Goal: Task Accomplishment & Management: Use online tool/utility

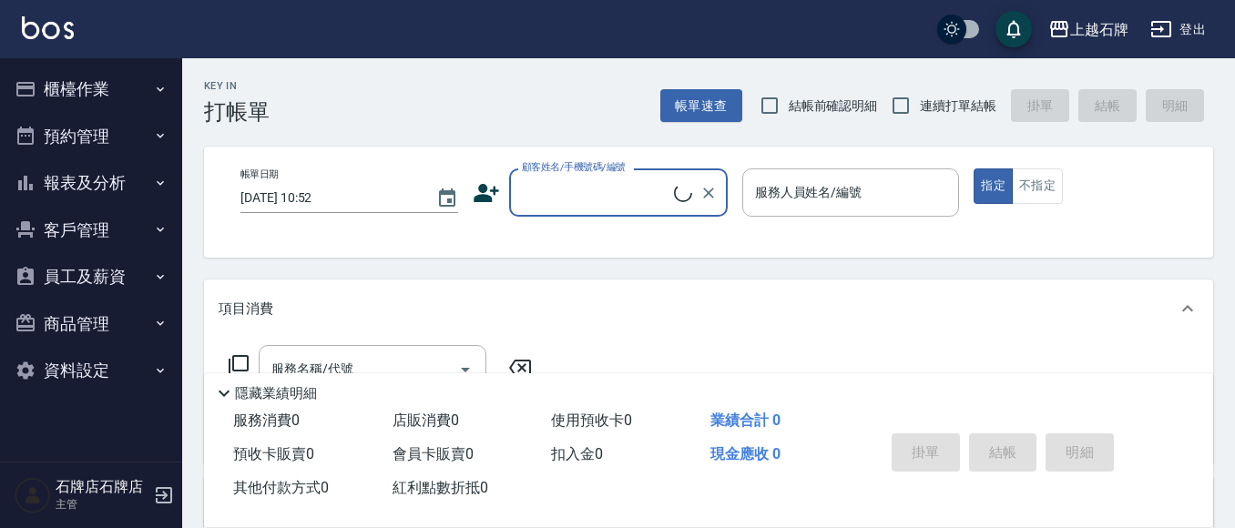
click at [109, 95] on button "櫃檯作業" at bounding box center [91, 89] width 168 height 47
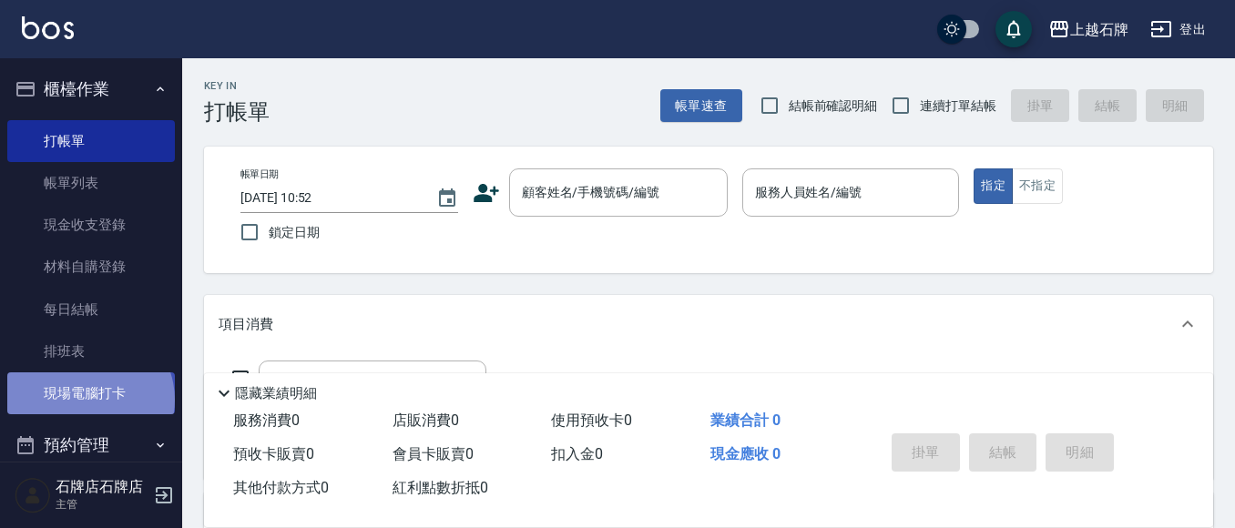
click at [88, 400] on link "現場電腦打卡" at bounding box center [91, 394] width 168 height 42
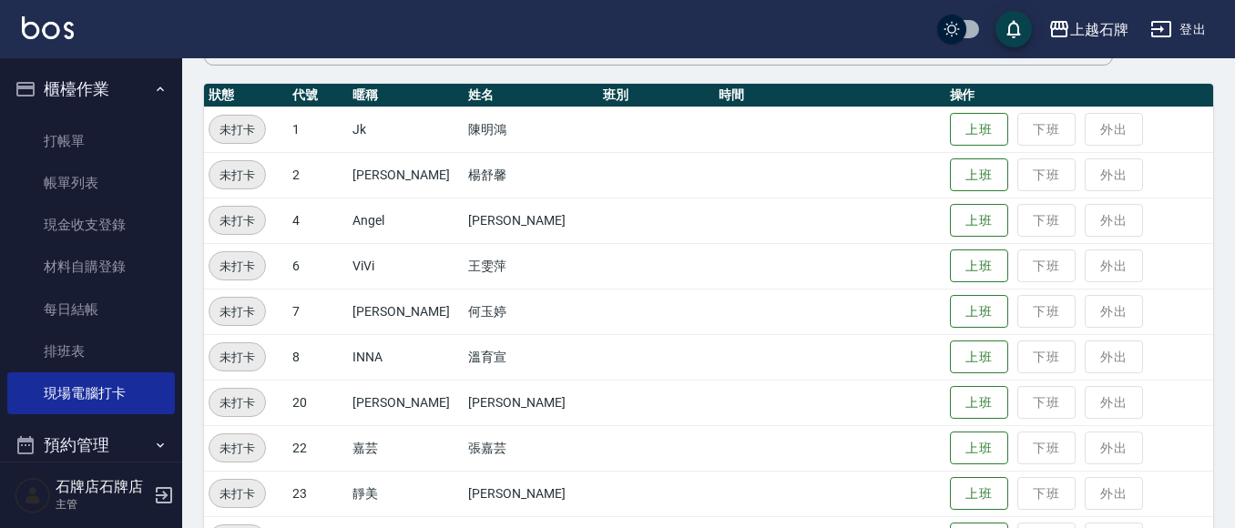
scroll to position [273, 0]
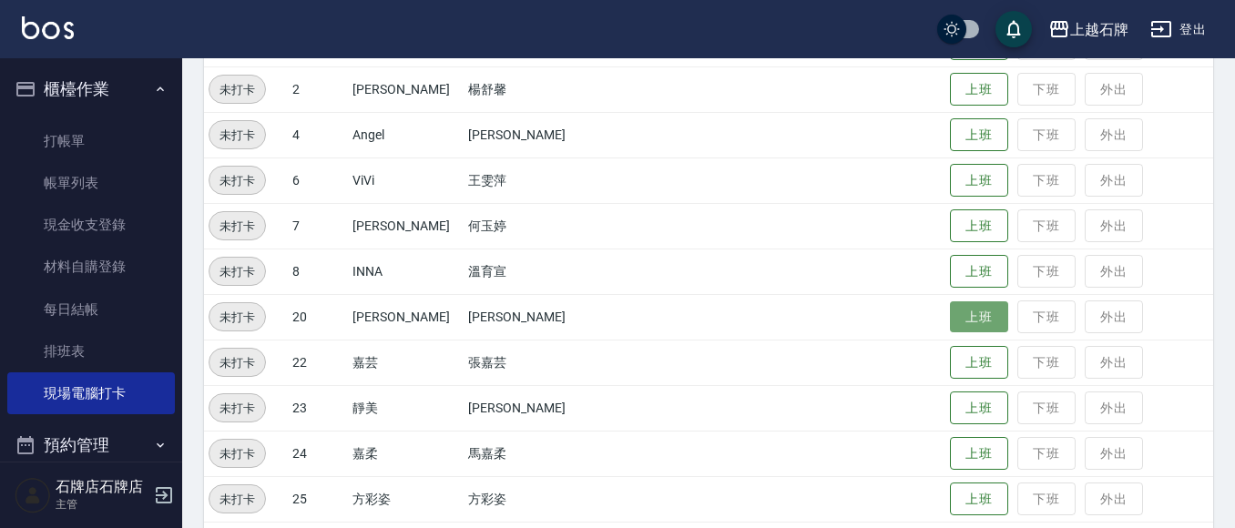
click at [967, 314] on button "上班" at bounding box center [979, 318] width 58 height 32
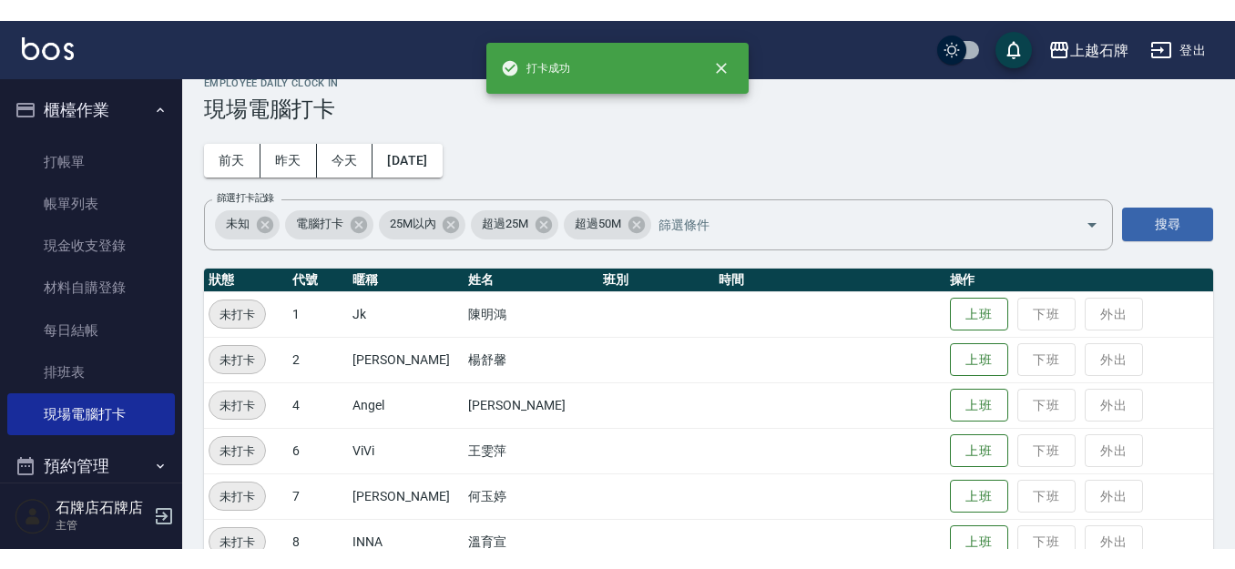
scroll to position [0, 0]
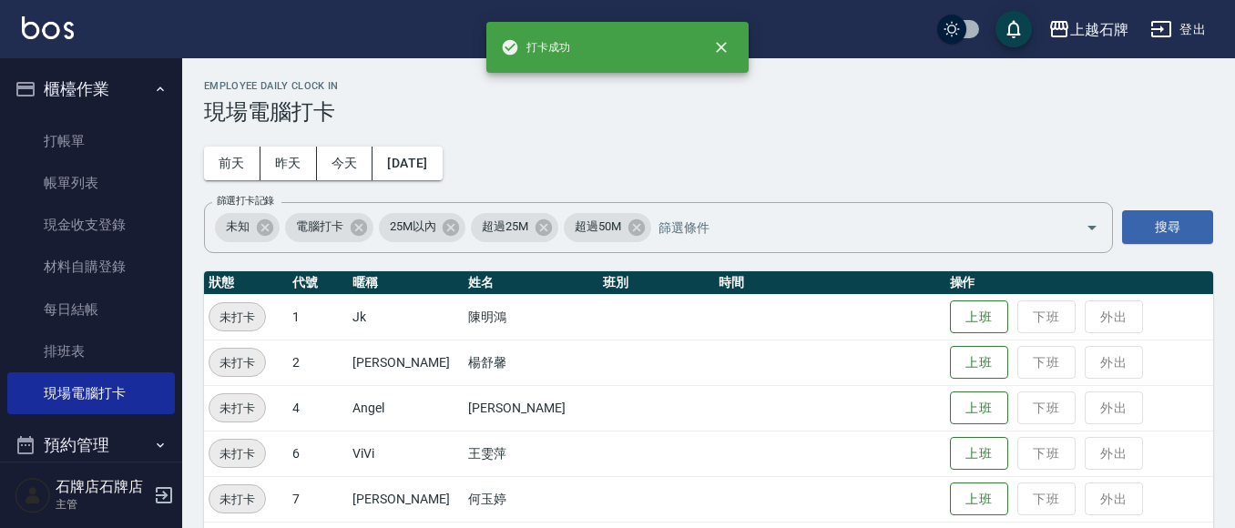
click at [124, 72] on button "櫃檯作業" at bounding box center [91, 89] width 168 height 47
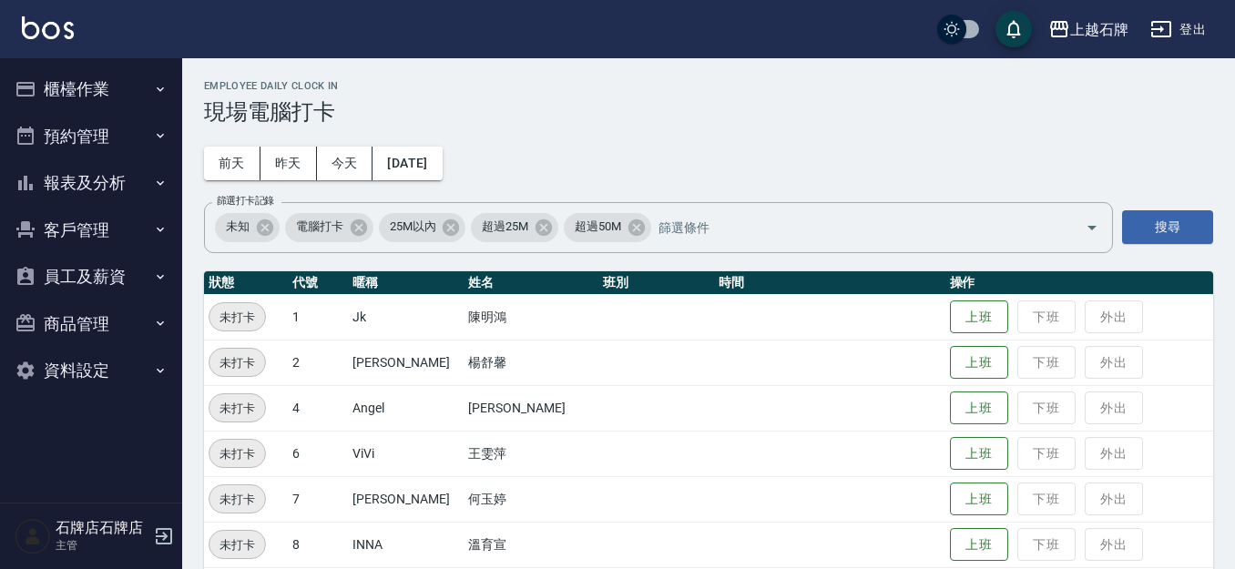
click at [142, 184] on button "報表及分析" at bounding box center [91, 182] width 168 height 47
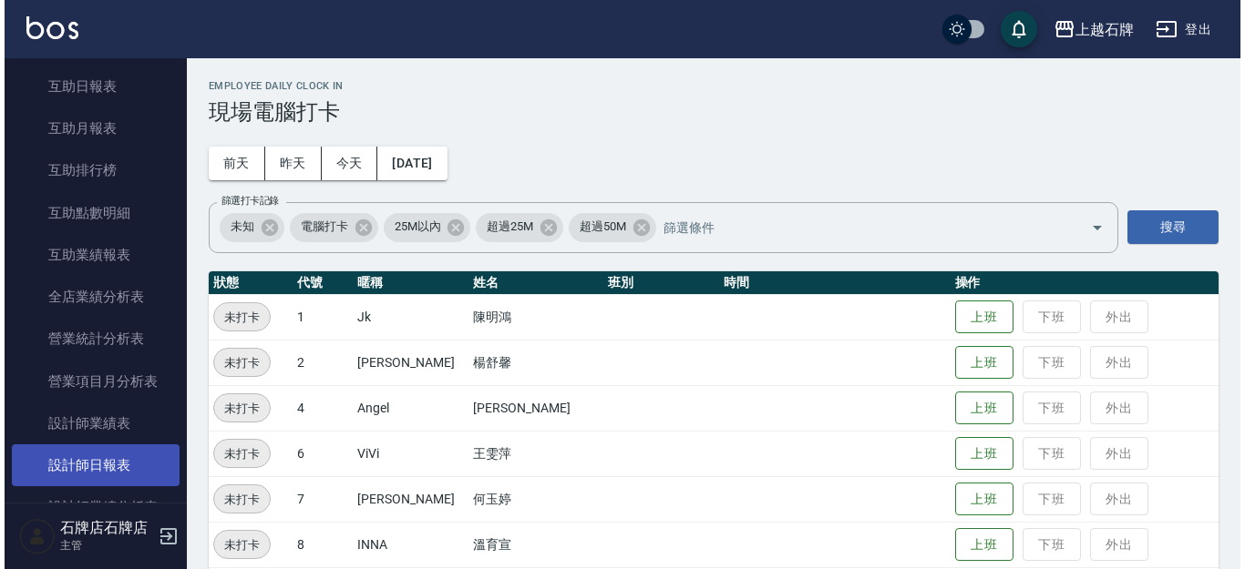
scroll to position [456, 0]
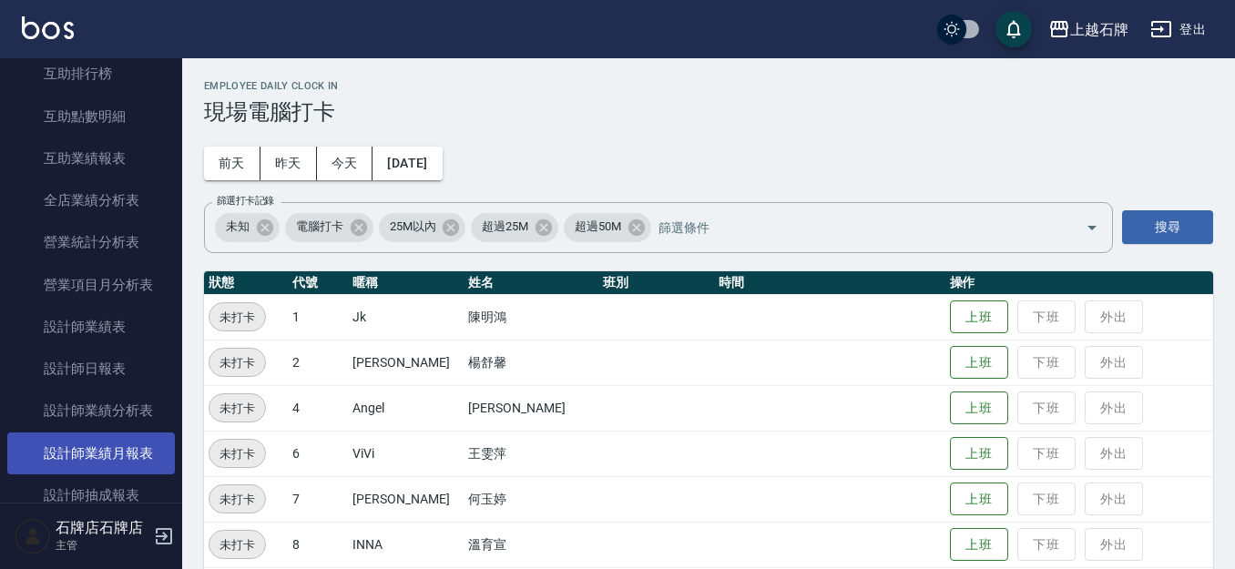
click at [124, 436] on link "設計師業績月報表" at bounding box center [91, 454] width 168 height 42
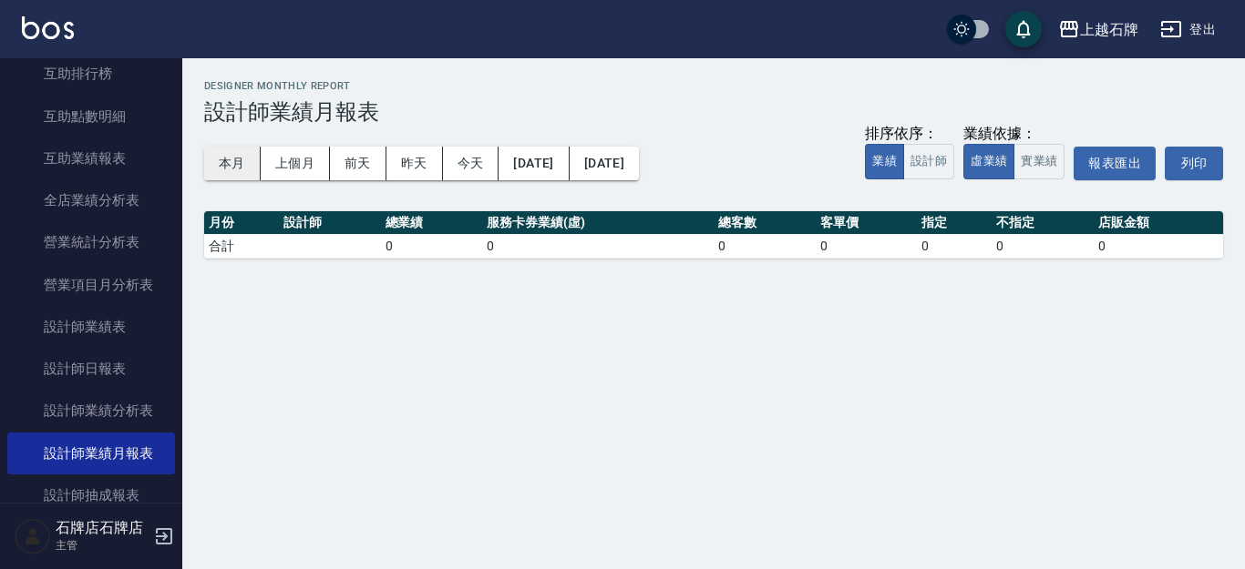
click at [249, 160] on button "本月" at bounding box center [232, 164] width 56 height 34
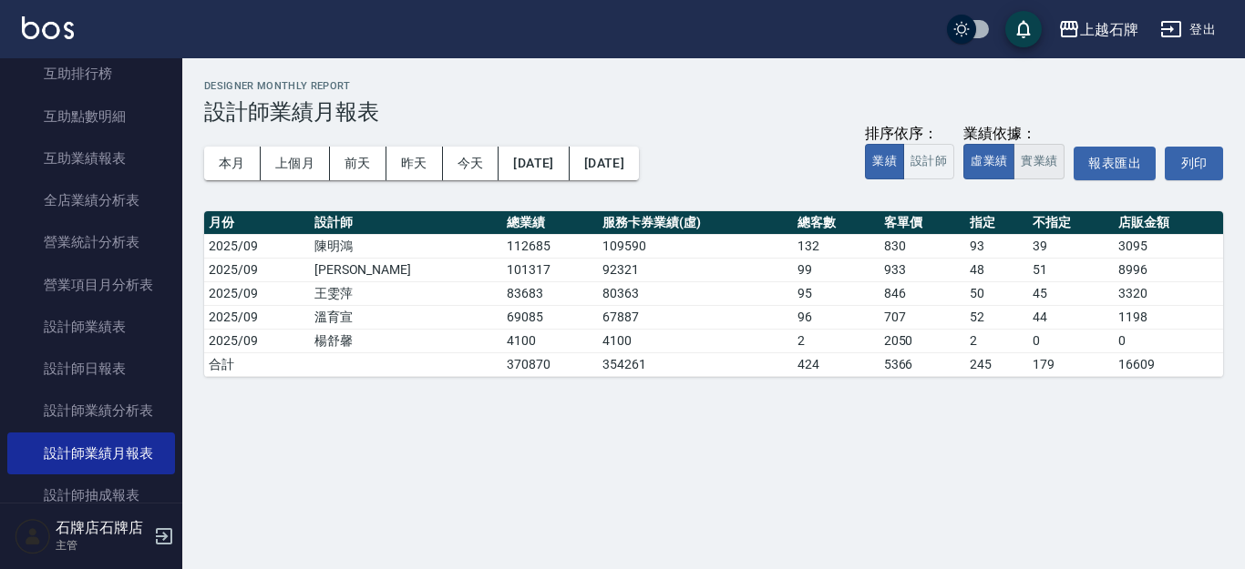
click at [1034, 155] on button "實業績" at bounding box center [1038, 162] width 51 height 36
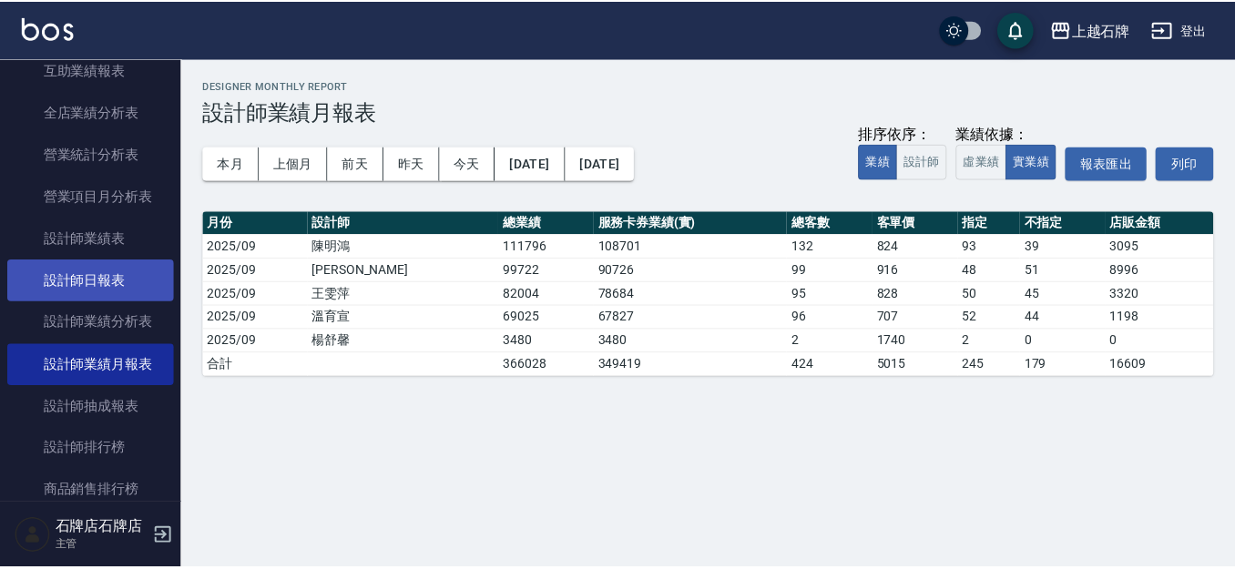
scroll to position [547, 0]
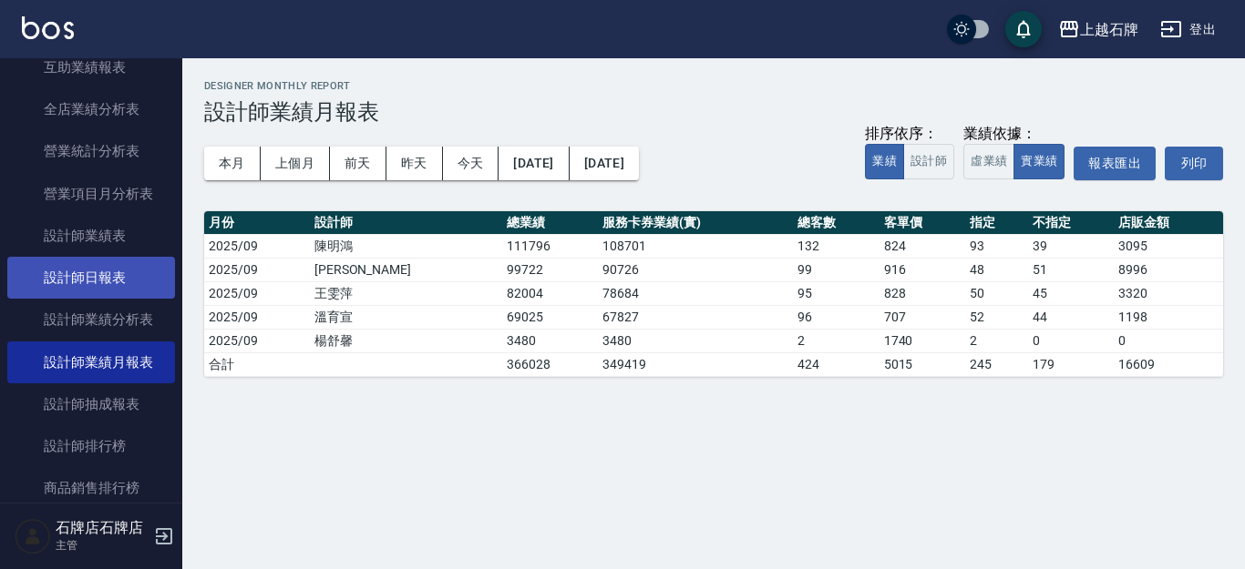
click at [126, 268] on link "設計師日報表" at bounding box center [91, 278] width 168 height 42
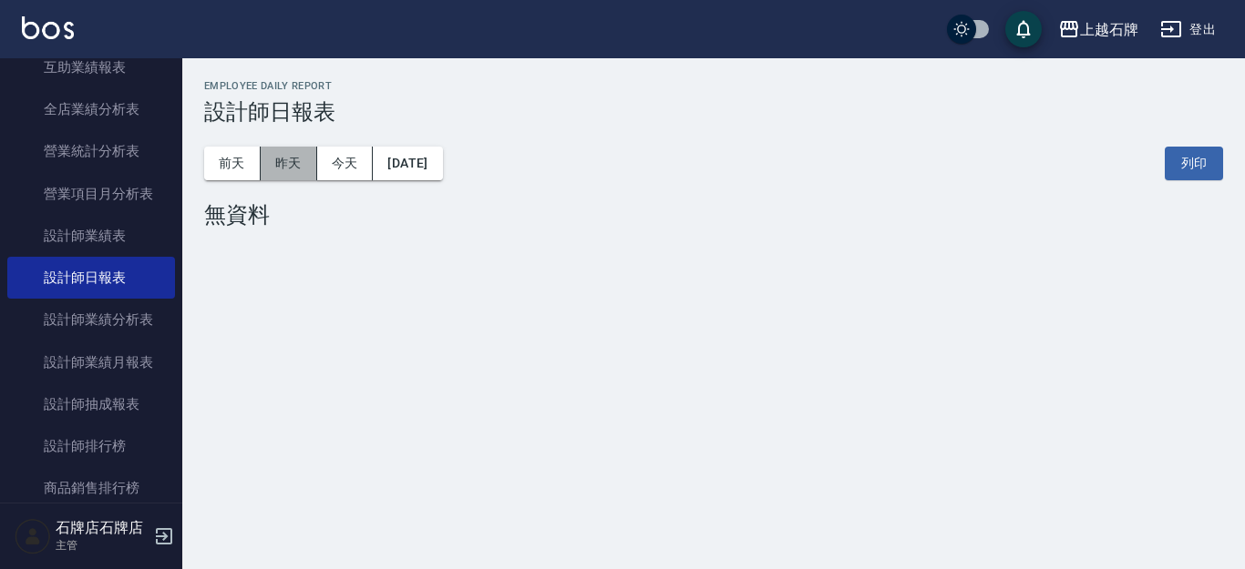
drag, startPoint x: 260, startPoint y: 162, endPoint x: 269, endPoint y: 160, distance: 9.3
click at [261, 162] on button "昨天" at bounding box center [289, 164] width 56 height 34
click at [272, 159] on button "昨天" at bounding box center [289, 164] width 56 height 34
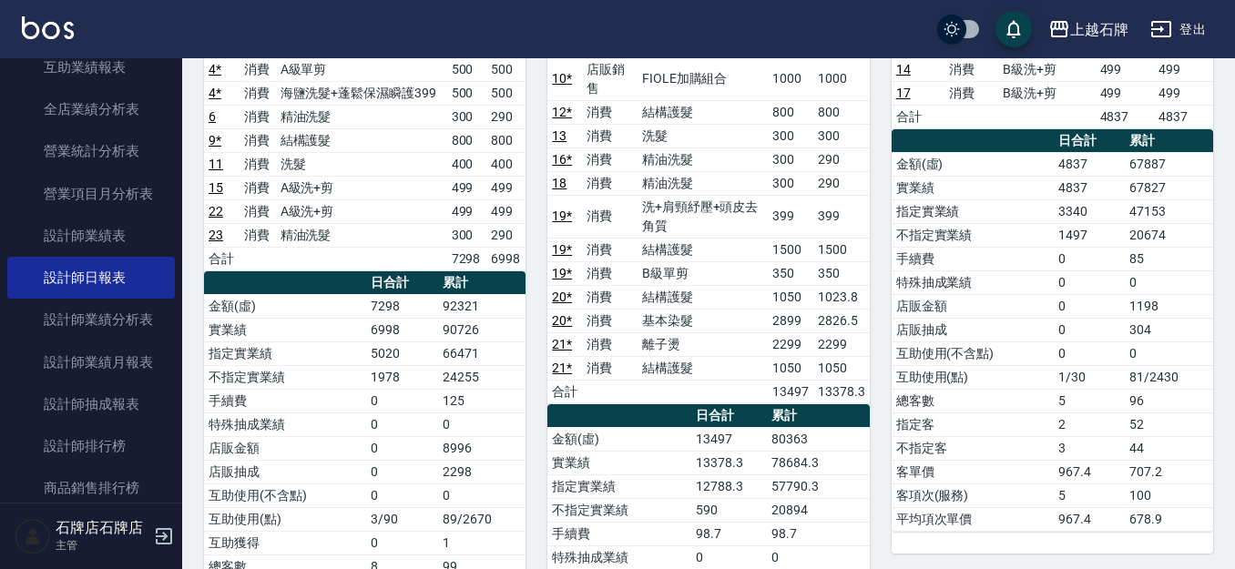
scroll to position [547, 0]
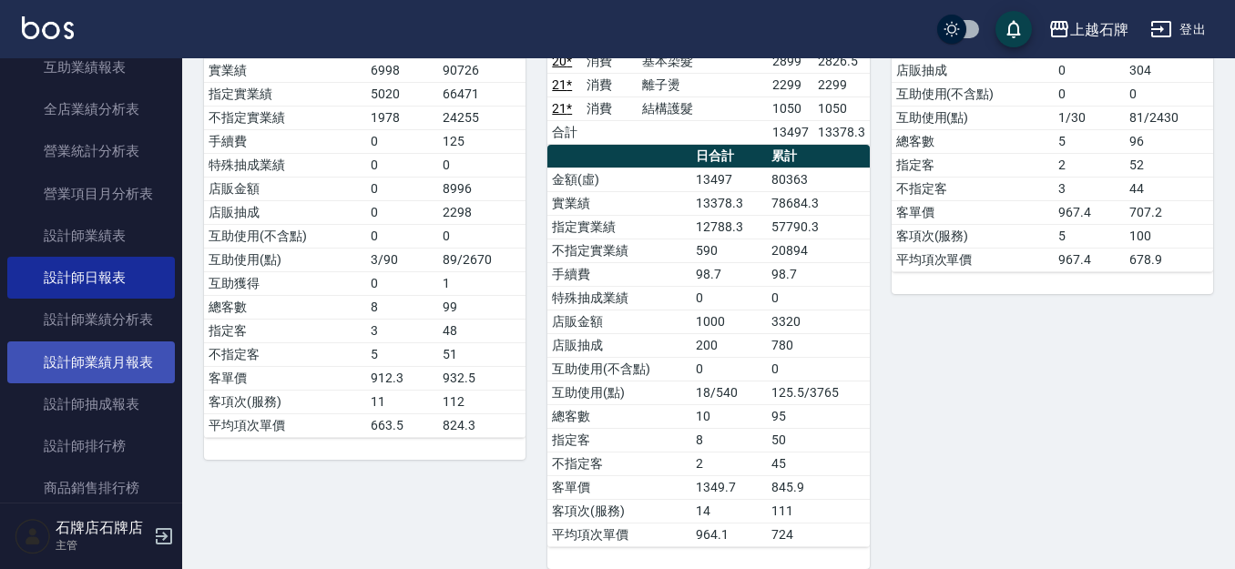
click at [156, 355] on link "設計師業績月報表" at bounding box center [91, 363] width 168 height 42
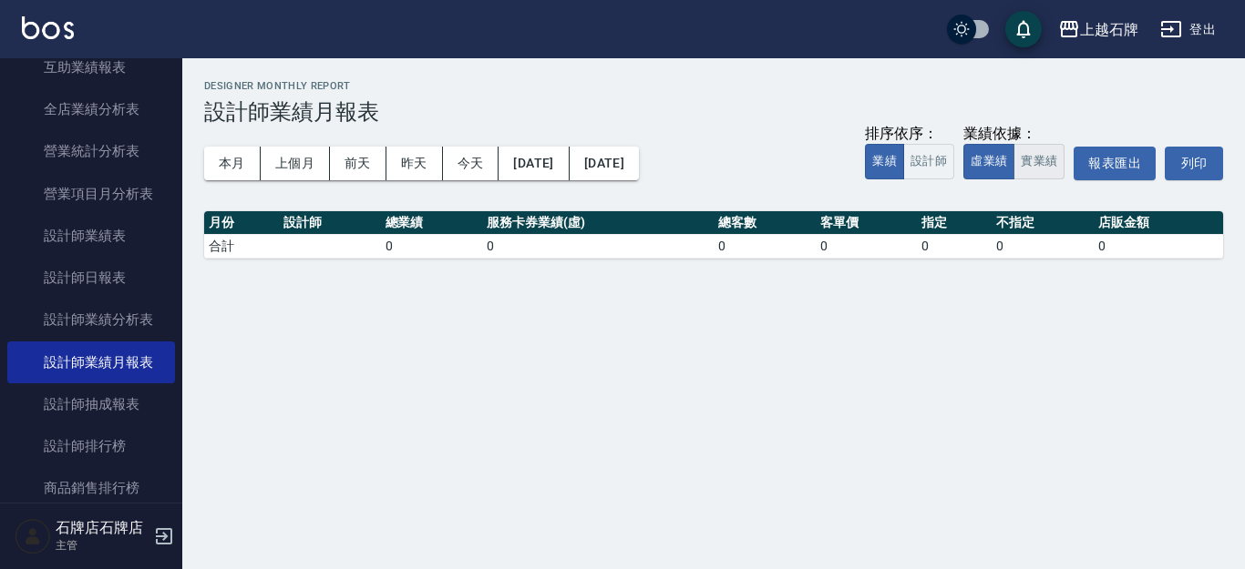
click at [1036, 169] on button "實業績" at bounding box center [1038, 162] width 51 height 36
click at [218, 165] on button "本月" at bounding box center [232, 164] width 56 height 34
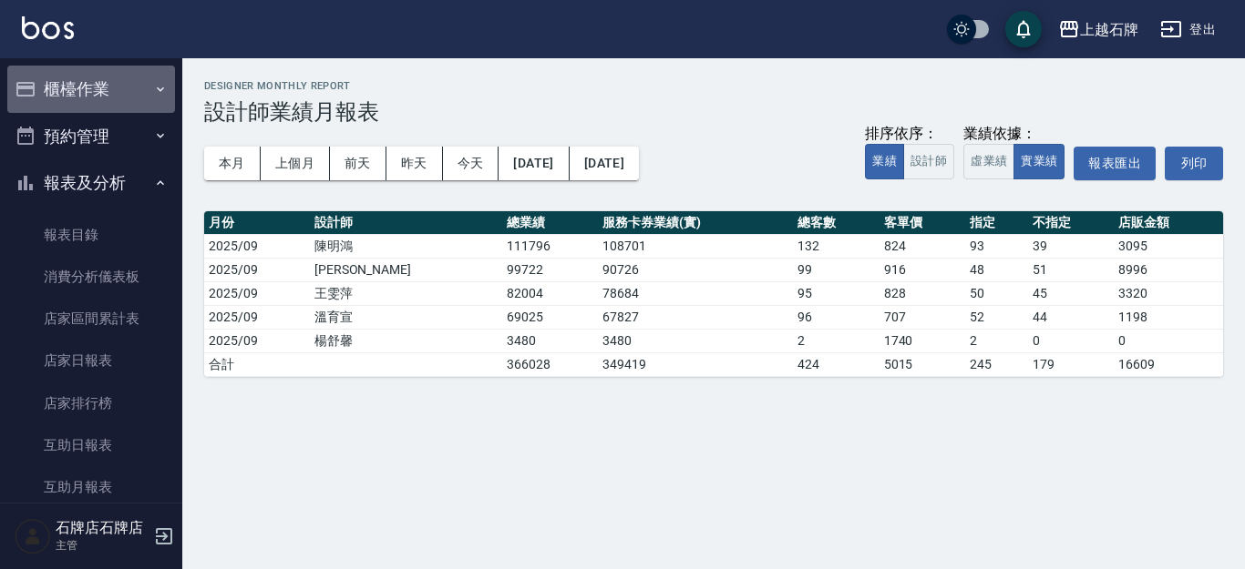
click at [127, 97] on button "櫃檯作業" at bounding box center [91, 89] width 168 height 47
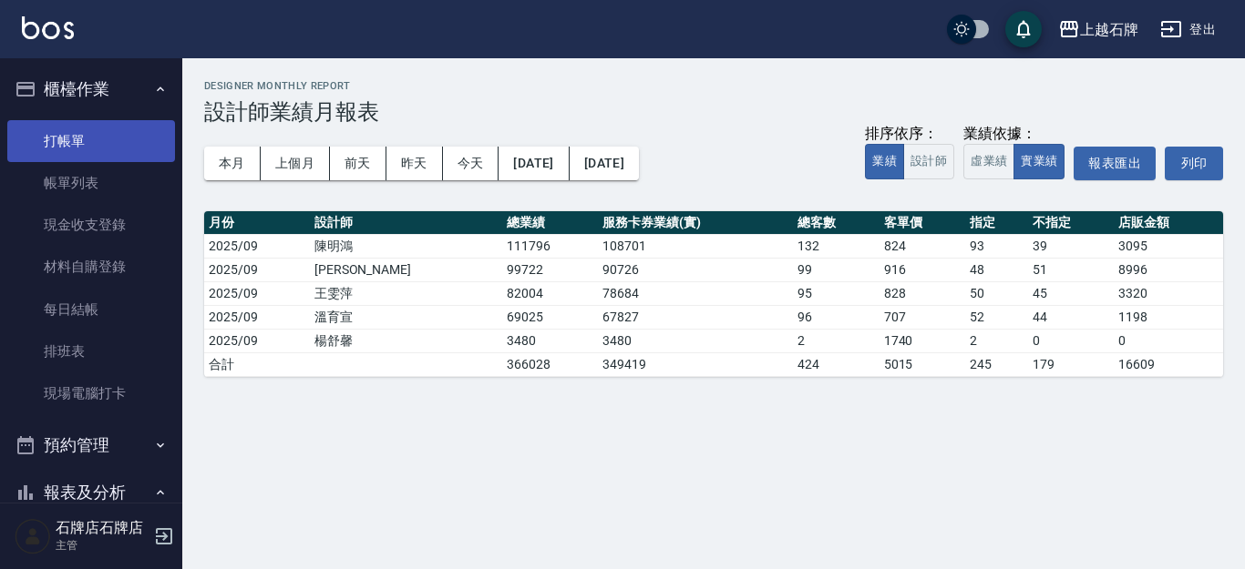
click at [128, 138] on link "打帳單" at bounding box center [91, 141] width 168 height 42
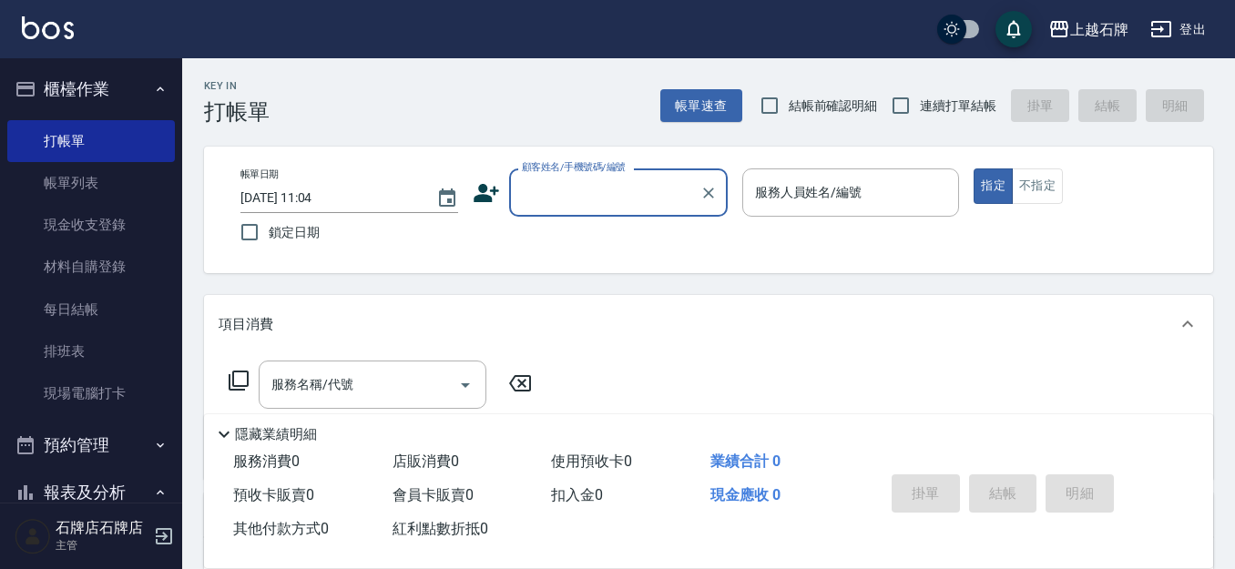
click at [524, 88] on div "Key In 打帳單 帳單速查 結帳前確認明細 連續打單結帳 掛單 結帳 明細" at bounding box center [697, 91] width 1031 height 67
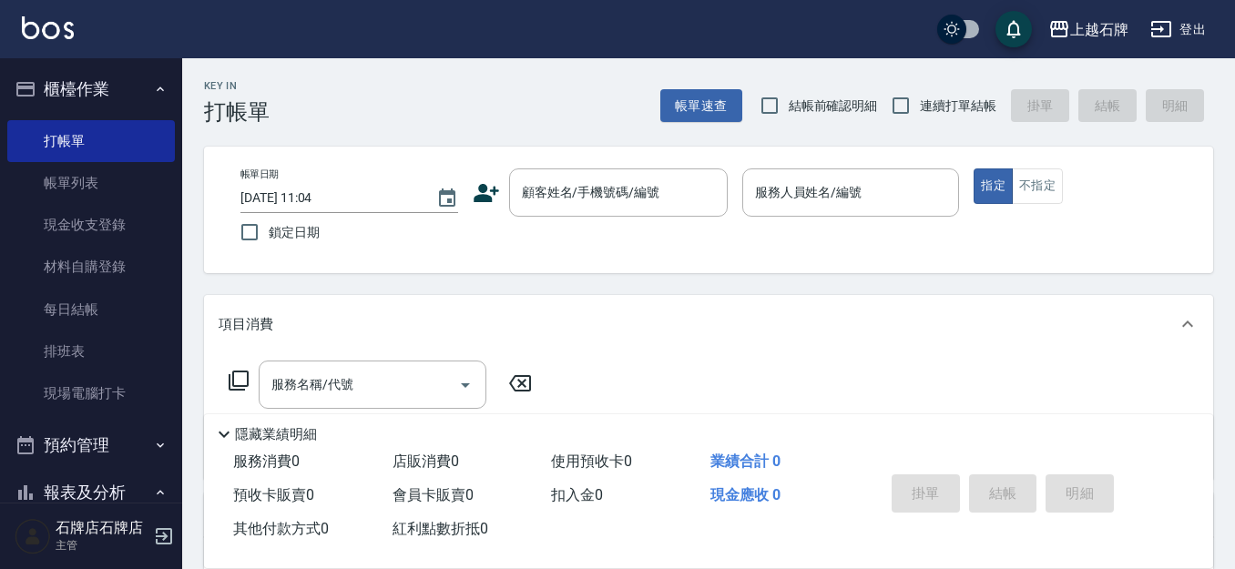
click at [594, 231] on div "帳單日期 [DATE] 11:04 鎖定日期 顧客姓名/手機號碼/編號 顧客姓名/手機號碼/編號 服務人員姓名/編號 服務人員姓名/編號 指定 不指定" at bounding box center [709, 210] width 966 height 83
click at [590, 195] on input "顧客姓名/手機號碼/編號" at bounding box center [605, 193] width 175 height 32
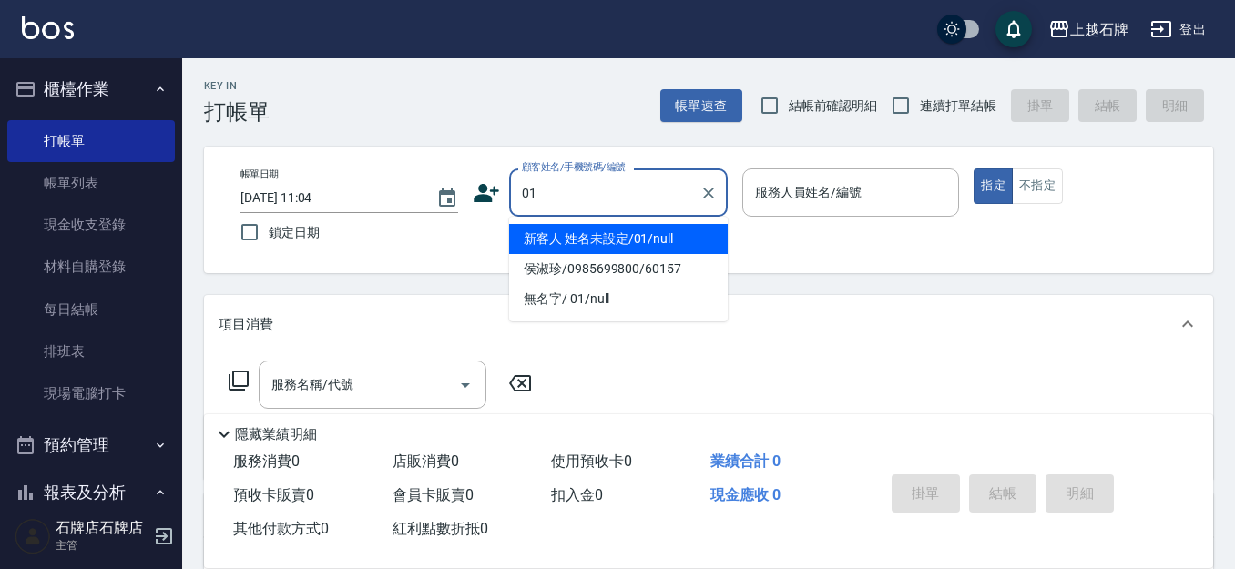
type input "新客人 姓名未設定/01/null"
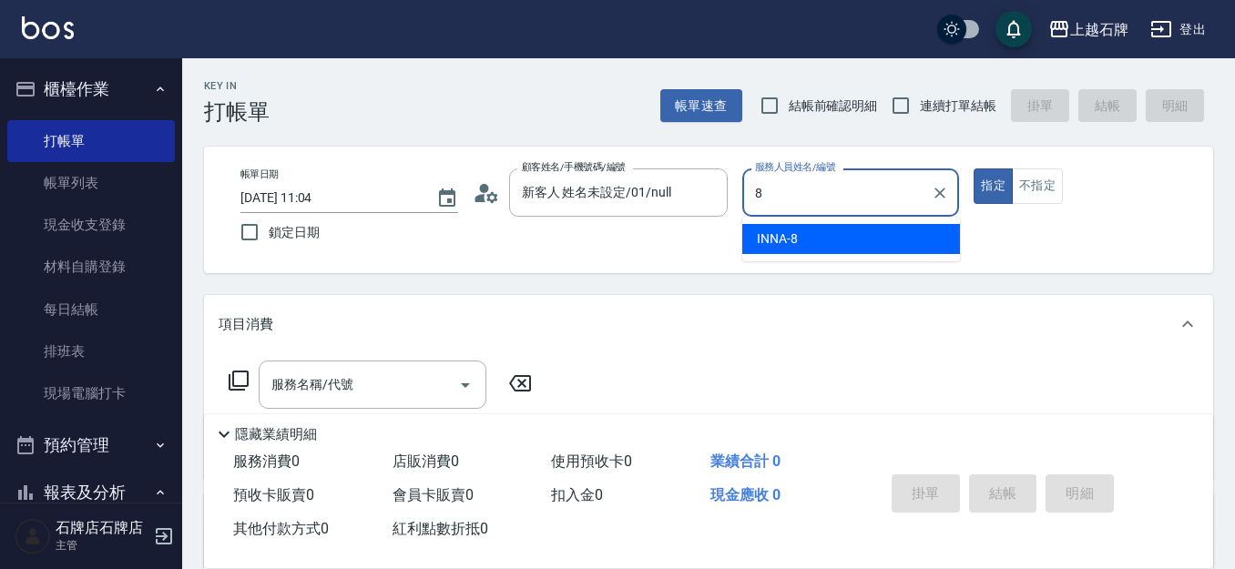
type input "INNA-8"
type button "true"
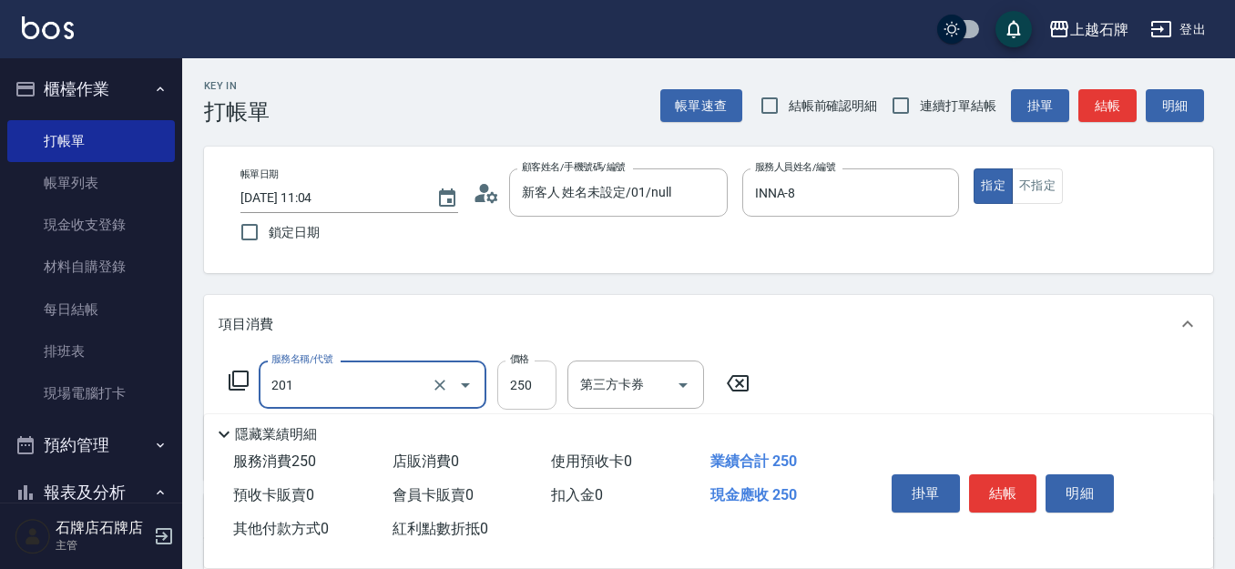
type input "B級單剪(201)"
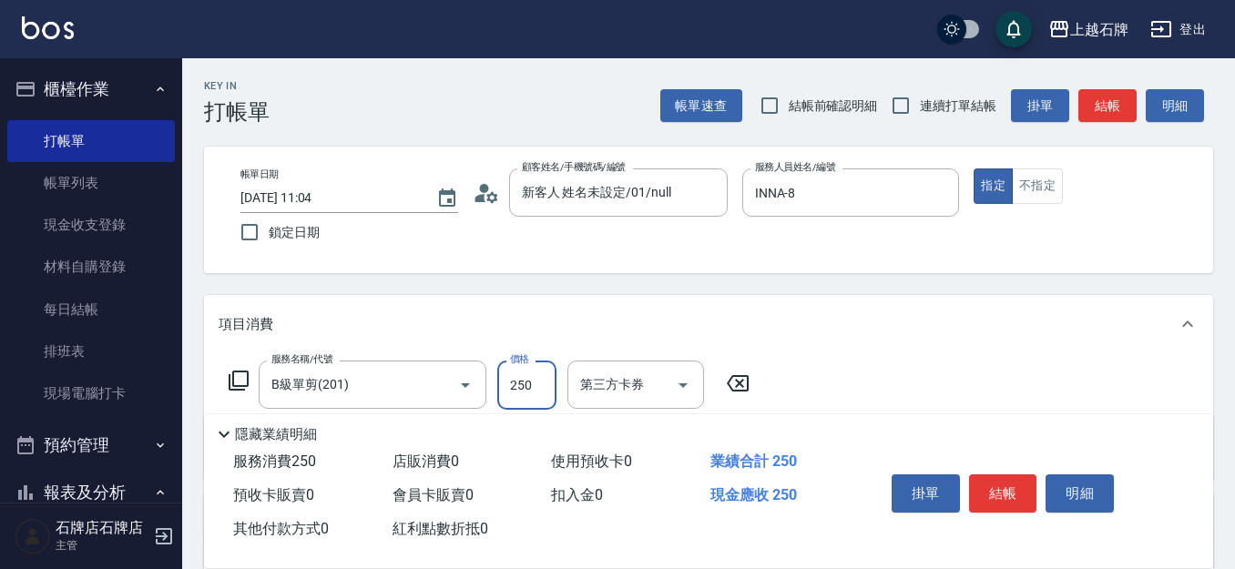
click at [521, 390] on input "250" at bounding box center [526, 385] width 59 height 49
click at [538, 397] on input "250350" at bounding box center [526, 385] width 59 height 49
type input "350"
click at [1003, 487] on button "結帳" at bounding box center [1003, 494] width 68 height 38
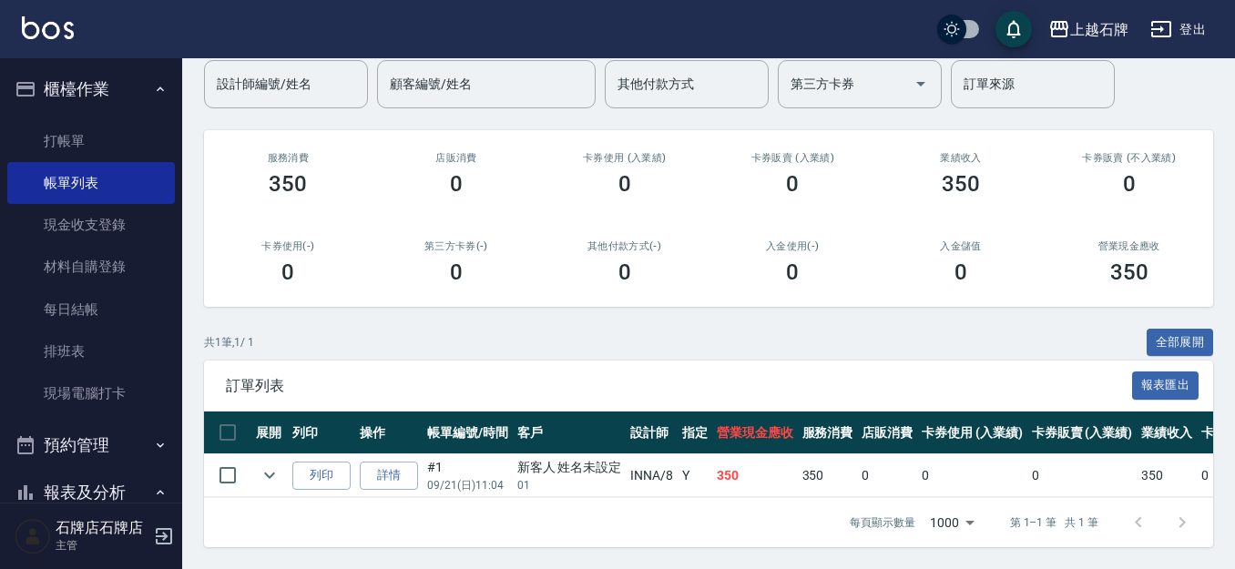
scroll to position [167, 0]
click at [337, 467] on button "列印" at bounding box center [321, 476] width 58 height 28
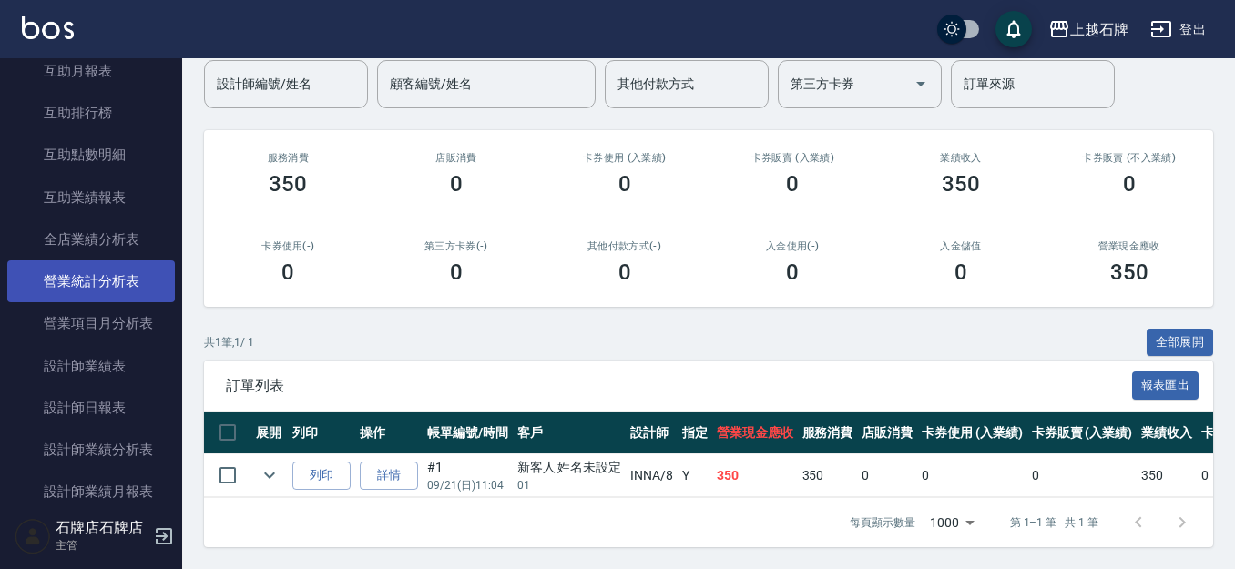
scroll to position [729, 0]
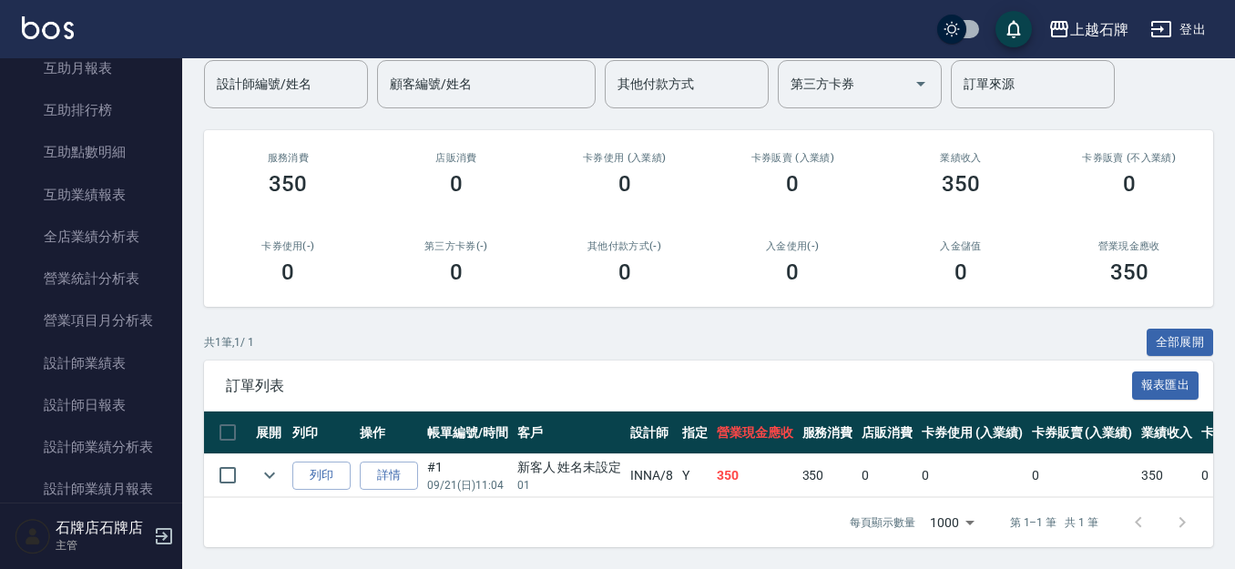
drag, startPoint x: 121, startPoint y: 397, endPoint x: 515, endPoint y: 373, distance: 394.4
click at [121, 397] on link "設計師日報表" at bounding box center [91, 405] width 168 height 42
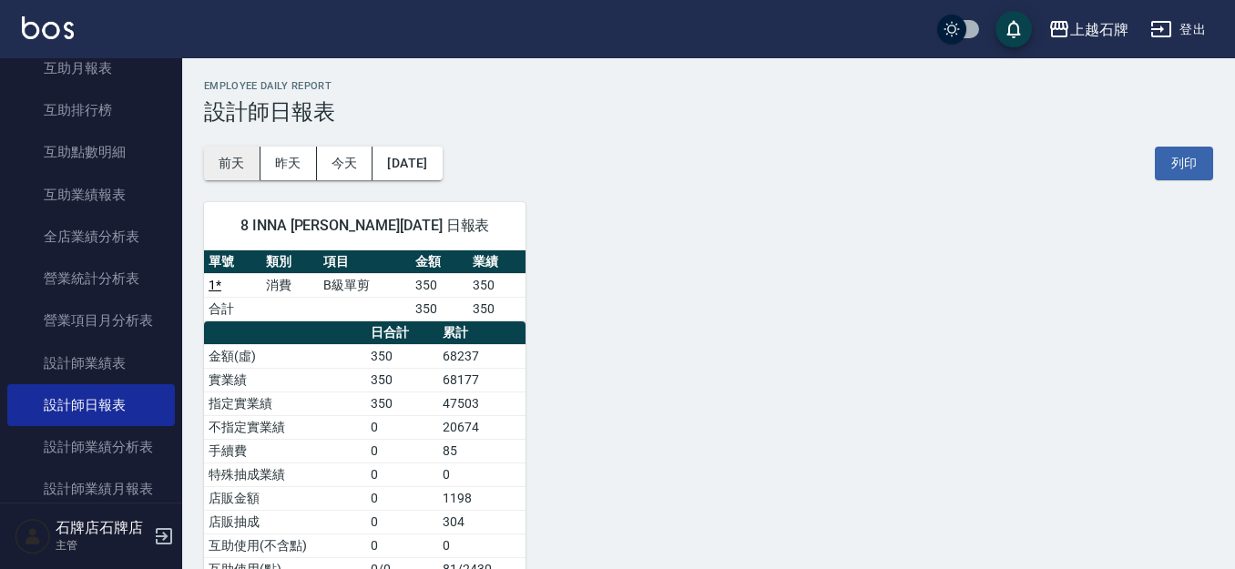
click at [240, 166] on button "前天" at bounding box center [232, 164] width 56 height 34
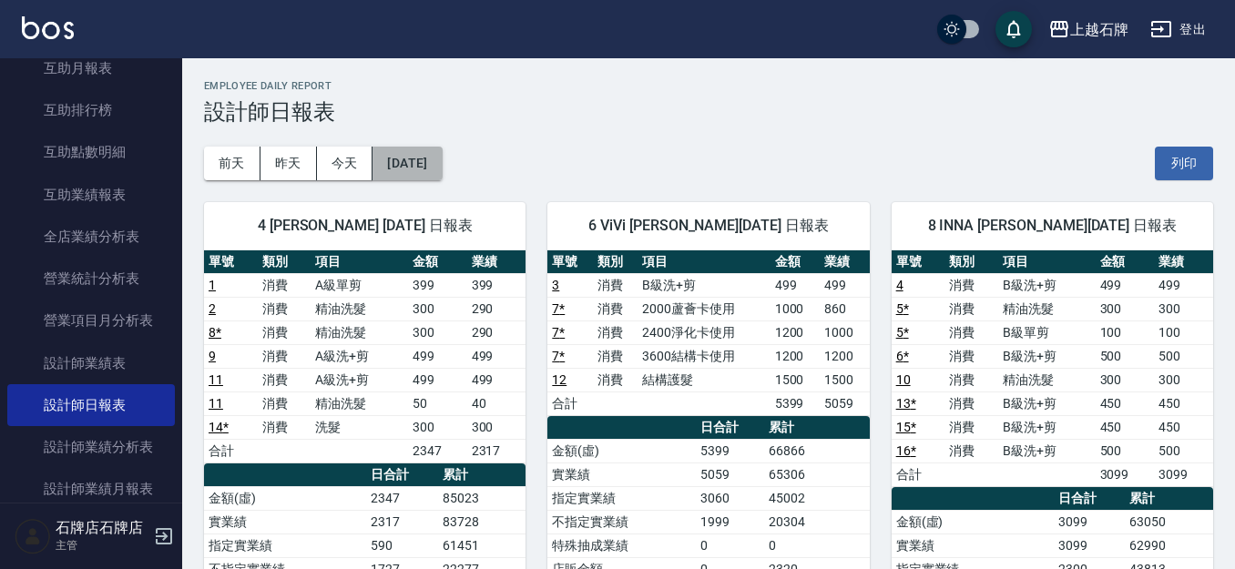
click at [442, 161] on button "[DATE]" at bounding box center [407, 164] width 69 height 34
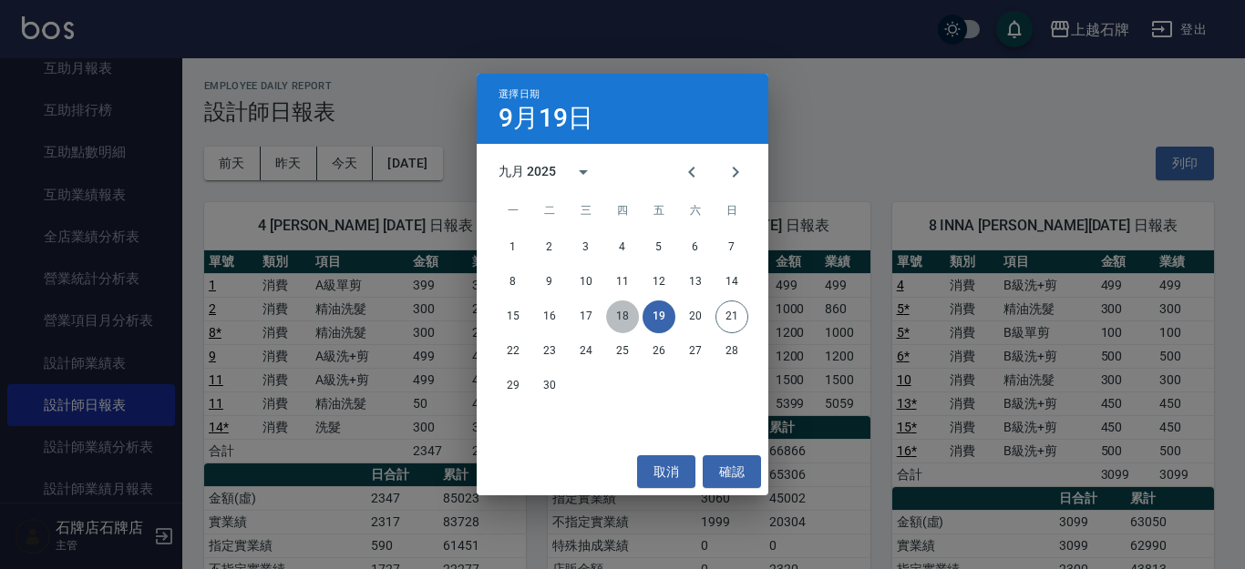
click at [623, 311] on button "18" at bounding box center [622, 317] width 33 height 33
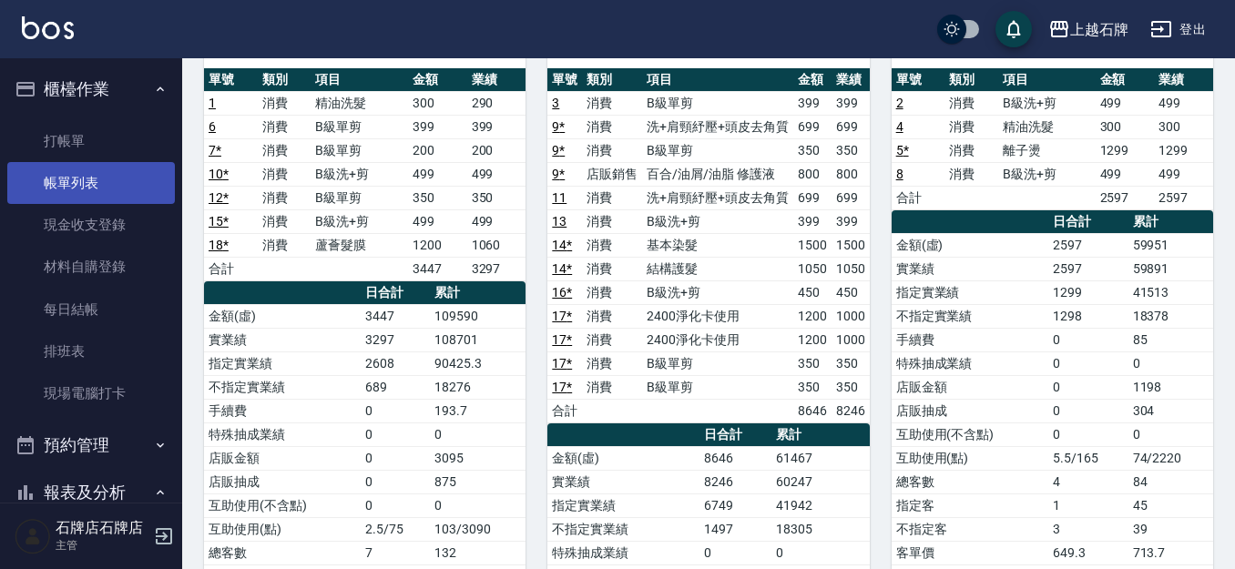
click at [86, 152] on link "打帳單" at bounding box center [91, 141] width 168 height 42
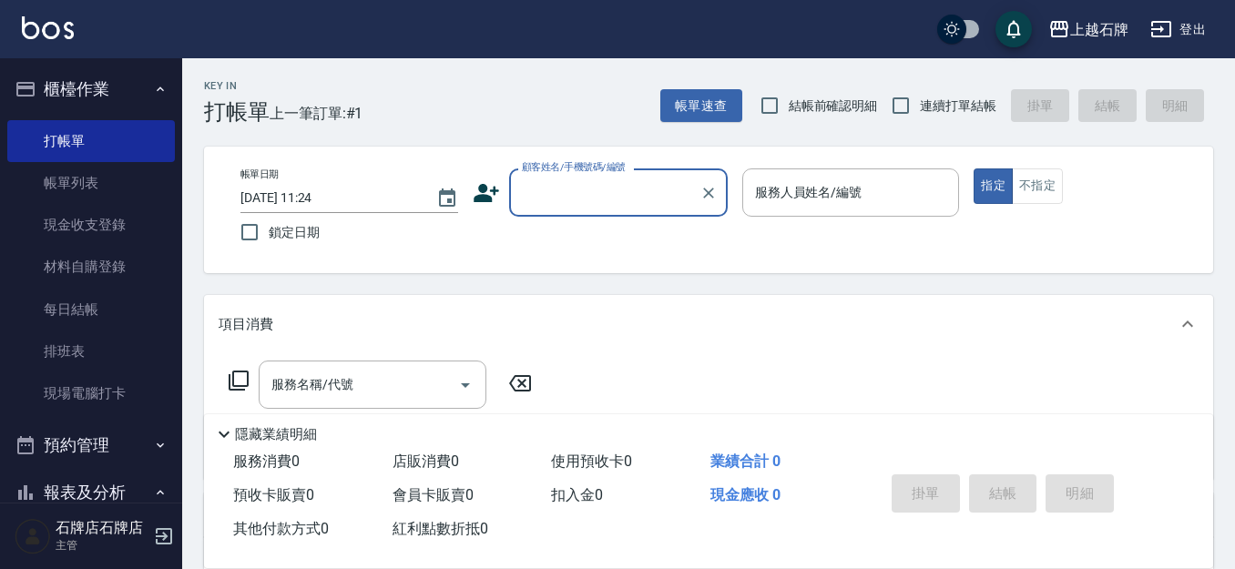
click at [555, 91] on div "Key In 打帳單 上一筆訂單:#1 帳單速查 結帳前確認明細 連續打單結帳 掛單 結帳 明細" at bounding box center [697, 91] width 1031 height 67
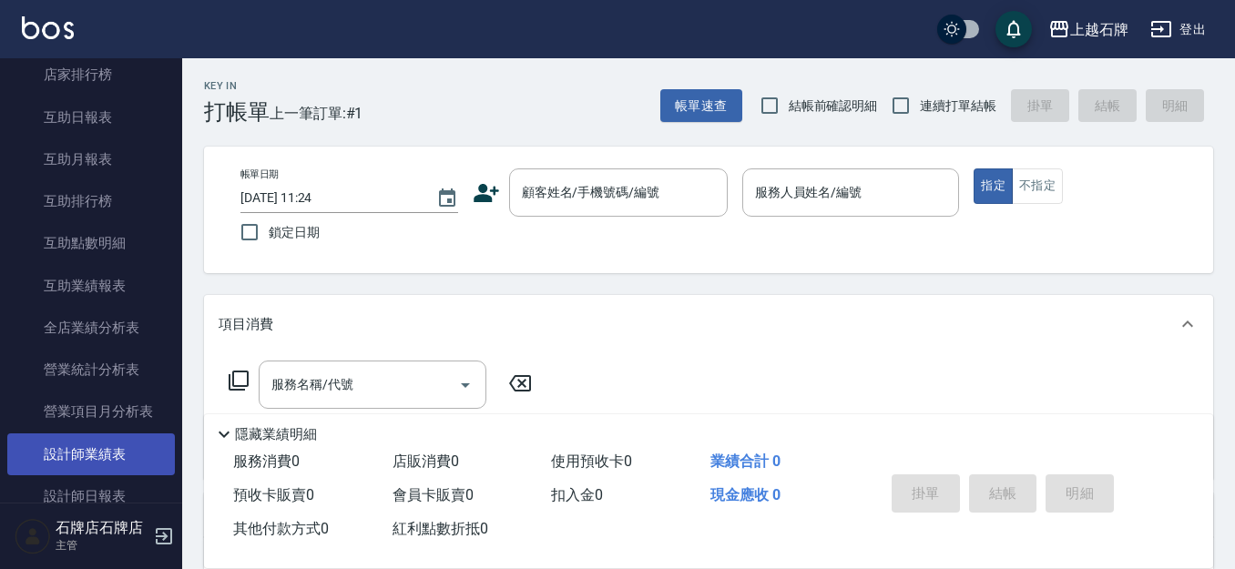
scroll to position [729, 0]
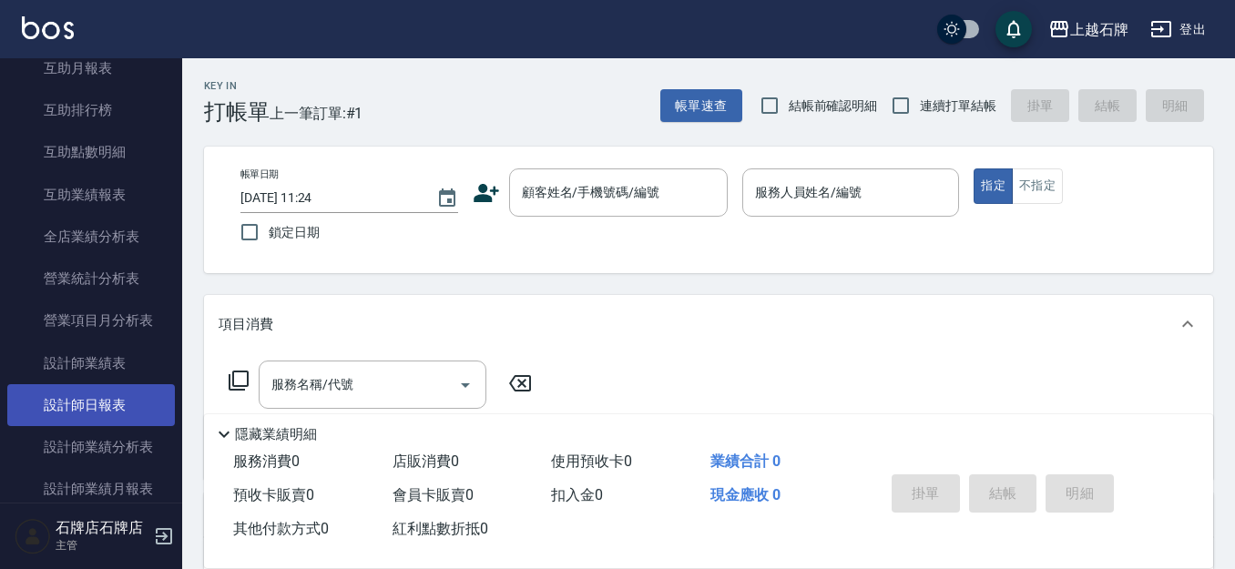
click at [93, 409] on link "設計師日報表" at bounding box center [91, 405] width 168 height 42
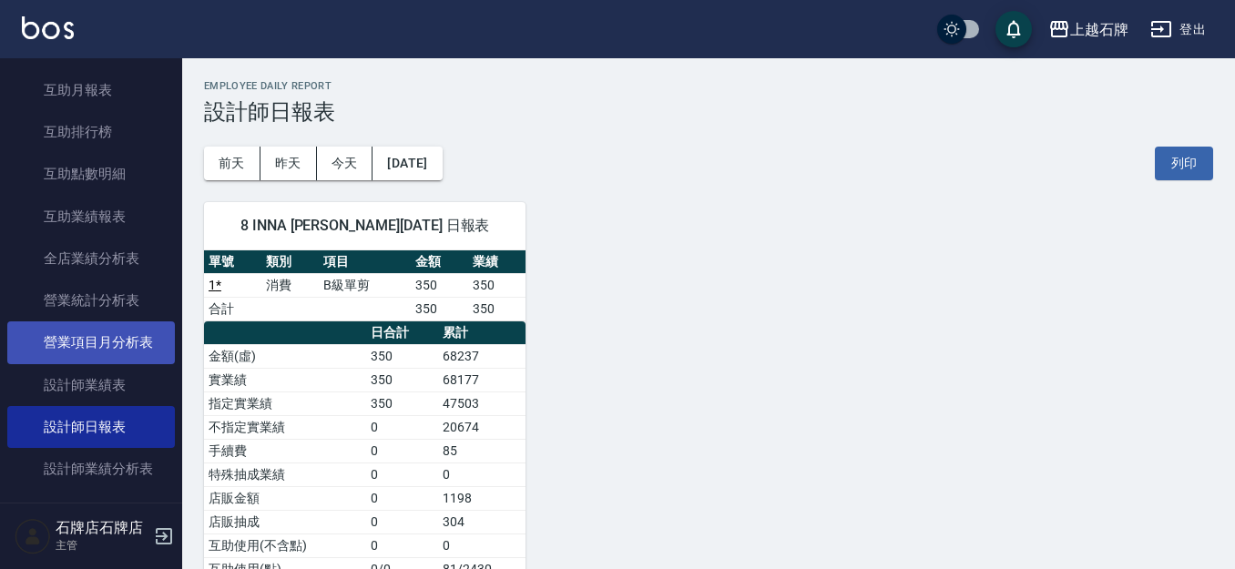
scroll to position [911, 0]
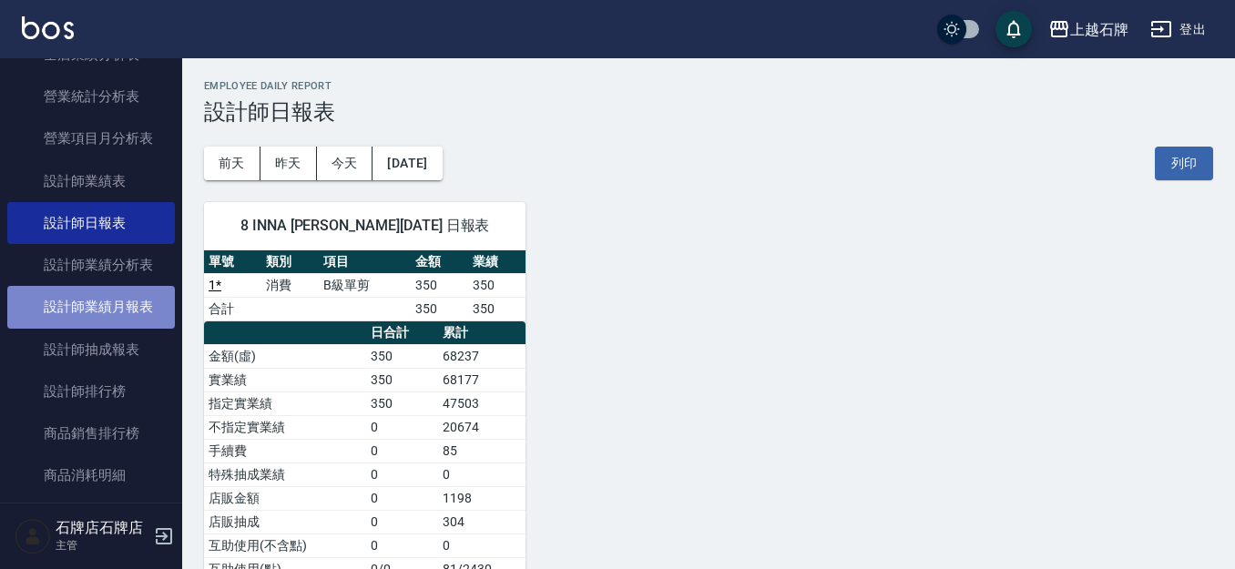
click at [117, 305] on link "設計師業績月報表" at bounding box center [91, 307] width 168 height 42
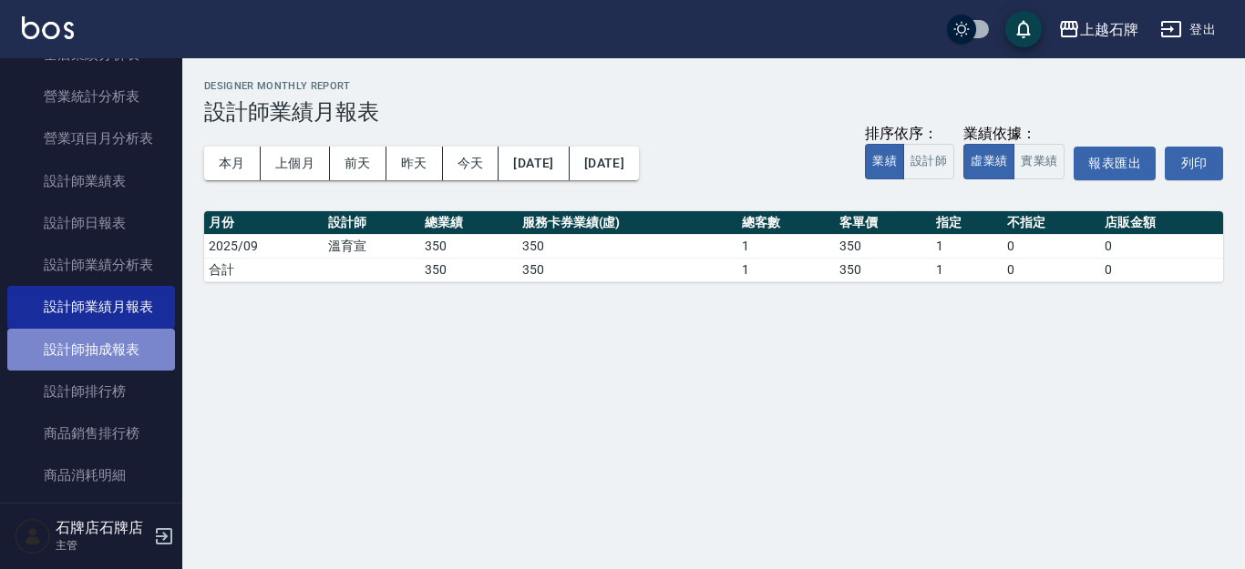
click at [109, 340] on link "設計師抽成報表" at bounding box center [91, 350] width 168 height 42
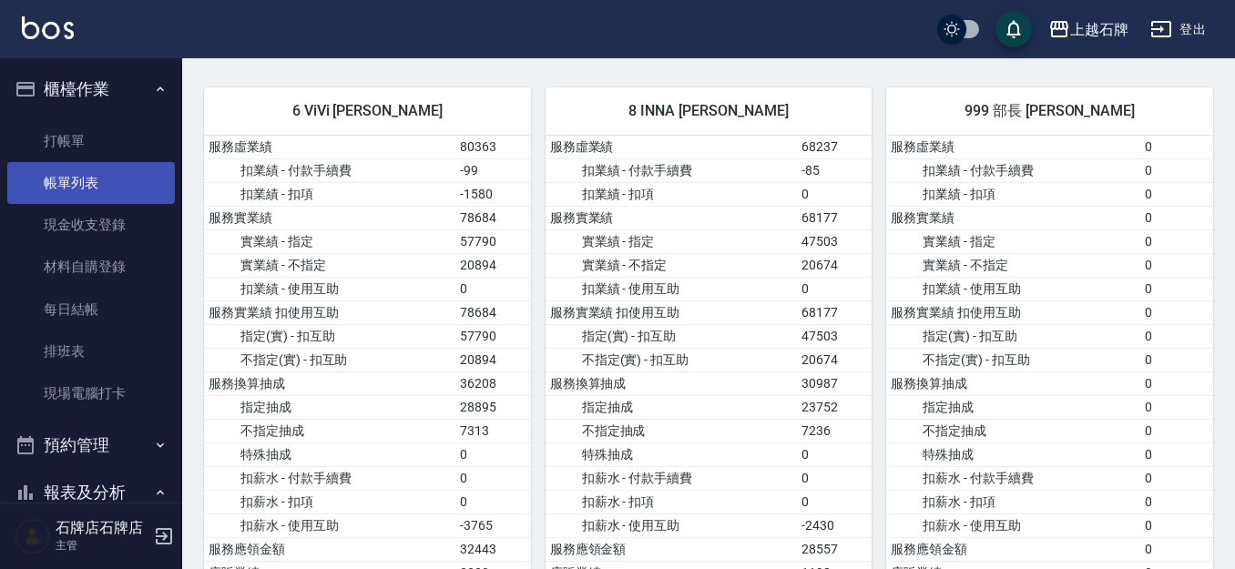
scroll to position [911, 0]
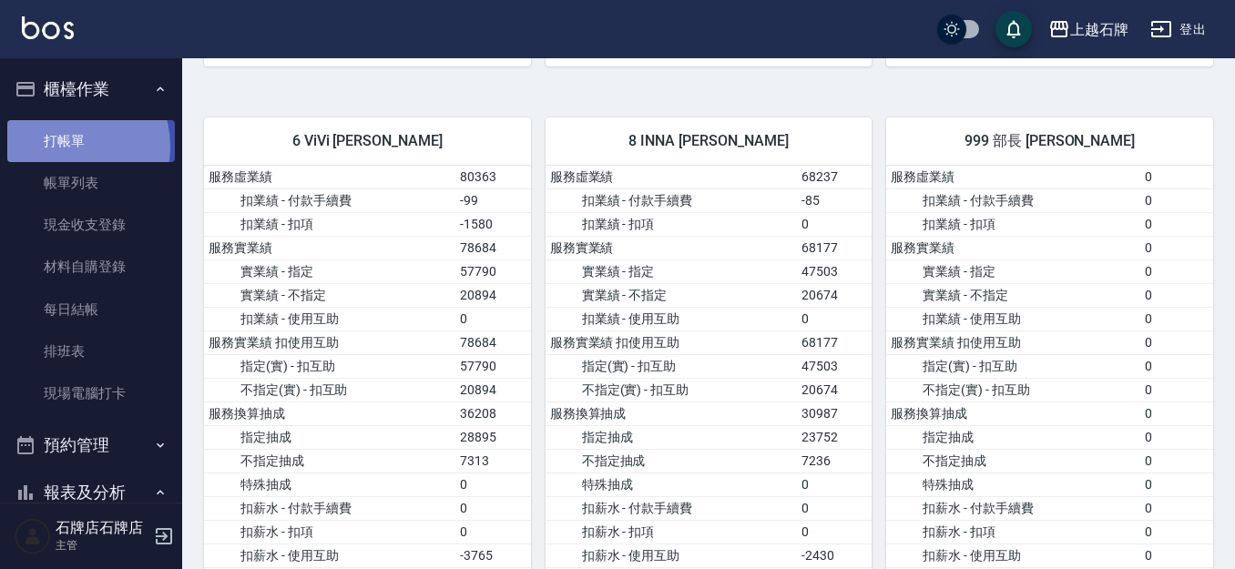
click at [65, 146] on link "打帳單" at bounding box center [91, 141] width 168 height 42
